Goal: Transaction & Acquisition: Book appointment/travel/reservation

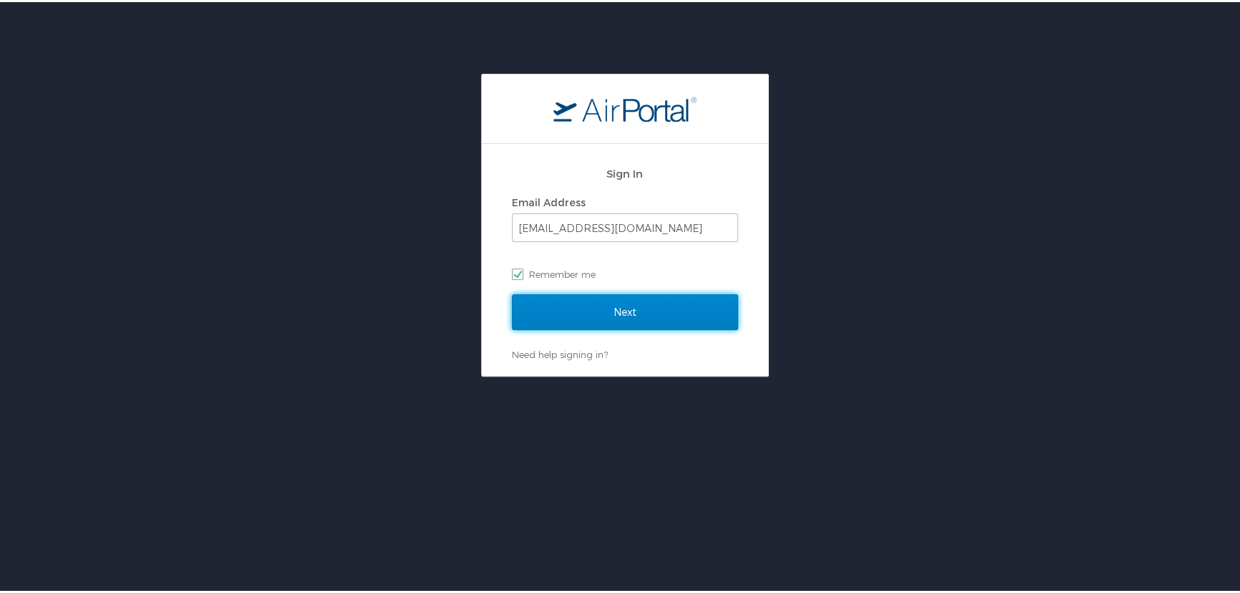
click at [697, 315] on input "Next" at bounding box center [625, 310] width 226 height 36
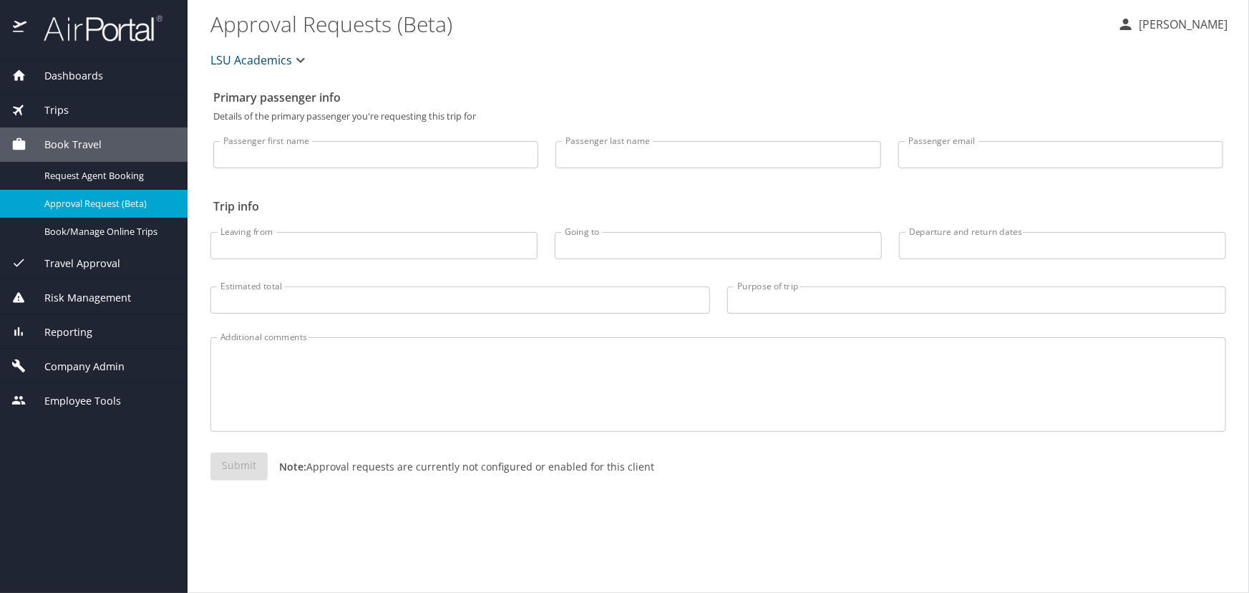
click at [139, 107] on div "Trips" at bounding box center [93, 110] width 165 height 16
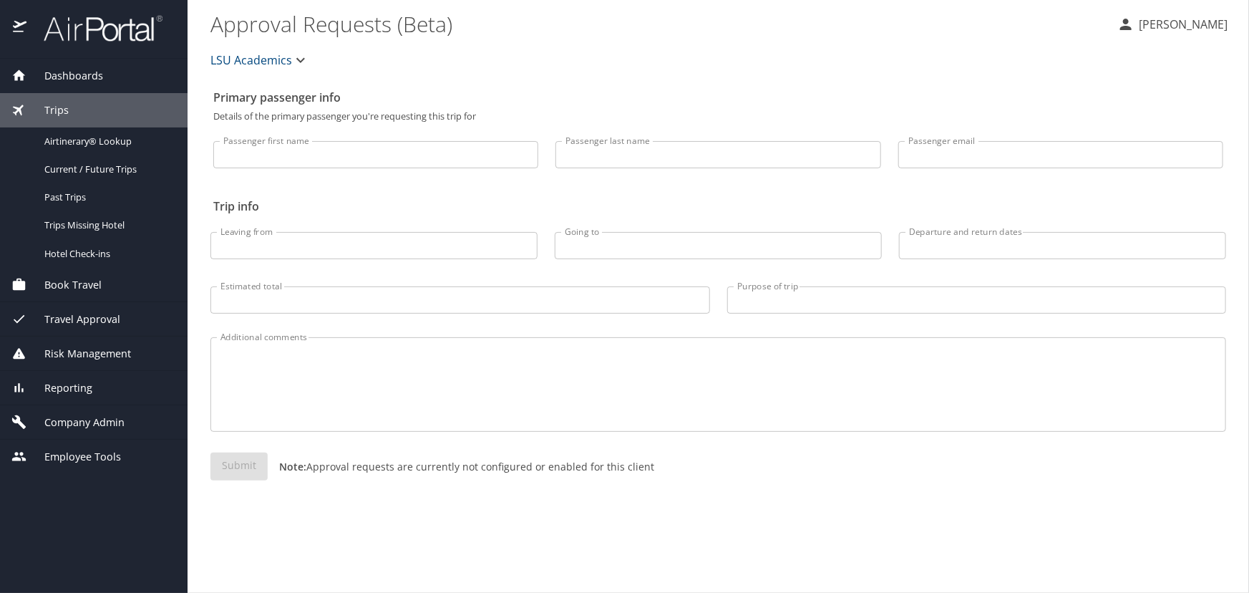
click at [93, 286] on span "Book Travel" at bounding box center [63, 285] width 75 height 16
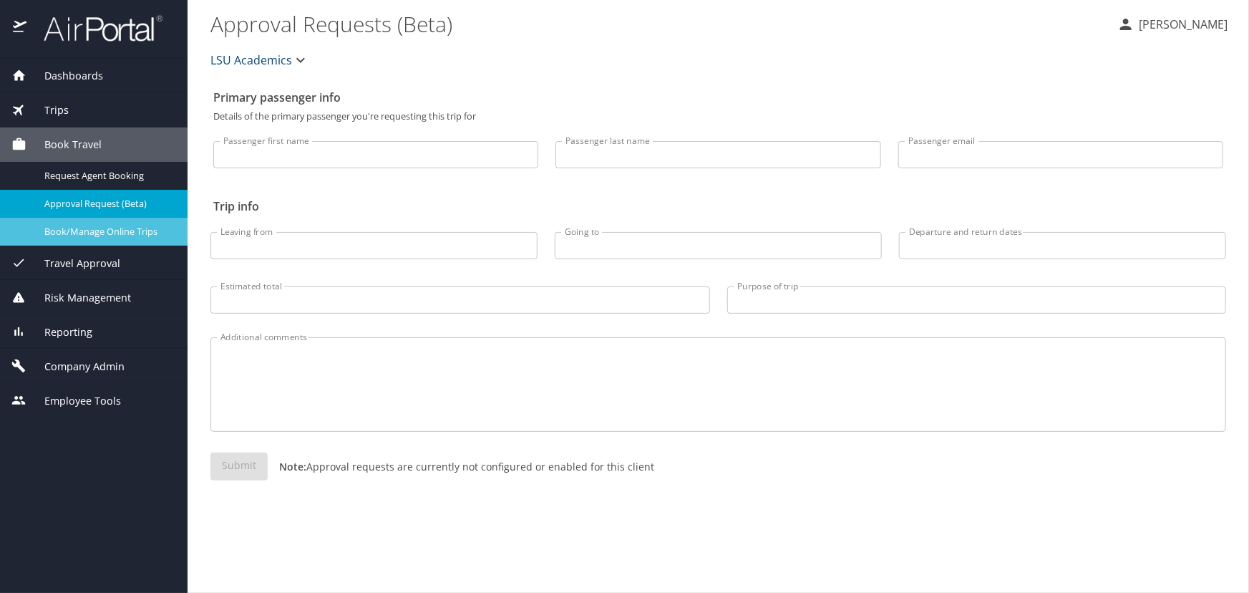
click at [117, 225] on span "Book/Manage Online Trips" at bounding box center [107, 232] width 126 height 14
